Goal: Task Accomplishment & Management: Use online tool/utility

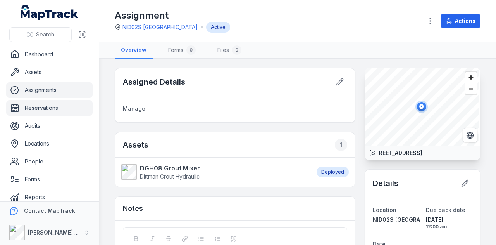
click at [53, 105] on link "Reservations" at bounding box center [49, 108] width 86 height 16
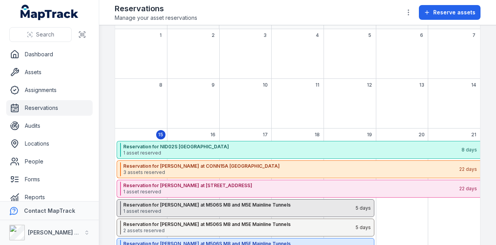
scroll to position [155, 0]
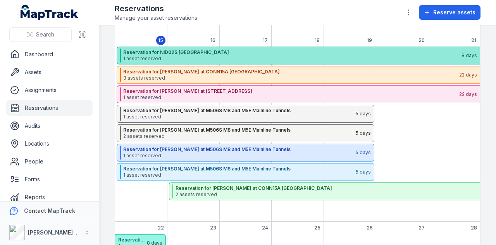
click at [240, 55] on span "1 asset reserved" at bounding box center [292, 58] width 338 height 6
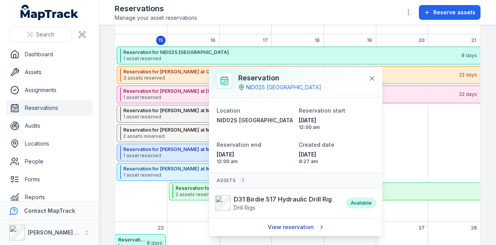
click at [292, 228] on link "View reservation" at bounding box center [296, 226] width 66 height 15
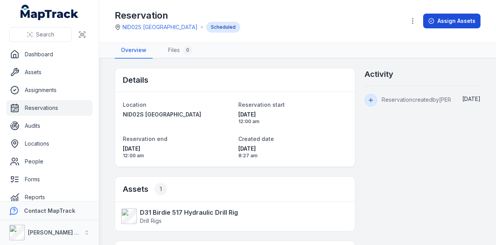
click at [441, 17] on button "Assign Assets" at bounding box center [451, 21] width 57 height 15
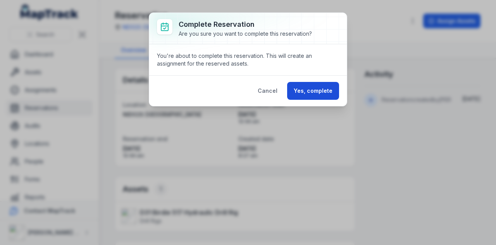
click at [331, 84] on button "Yes, complete" at bounding box center [313, 91] width 52 height 18
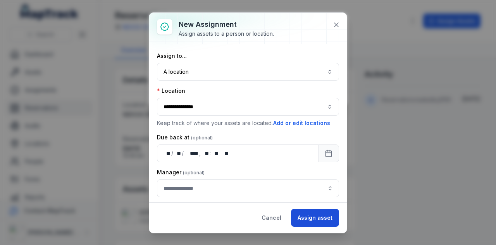
click at [318, 214] on button "Assign asset" at bounding box center [315, 218] width 48 height 18
